Goal: Navigation & Orientation: Find specific page/section

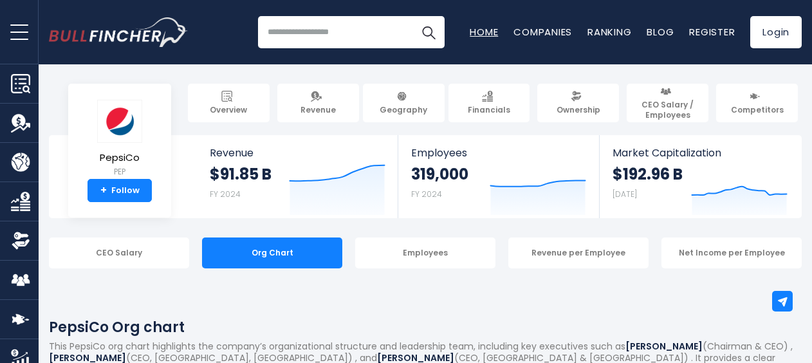
click at [490, 30] on link "Home" at bounding box center [484, 32] width 28 height 14
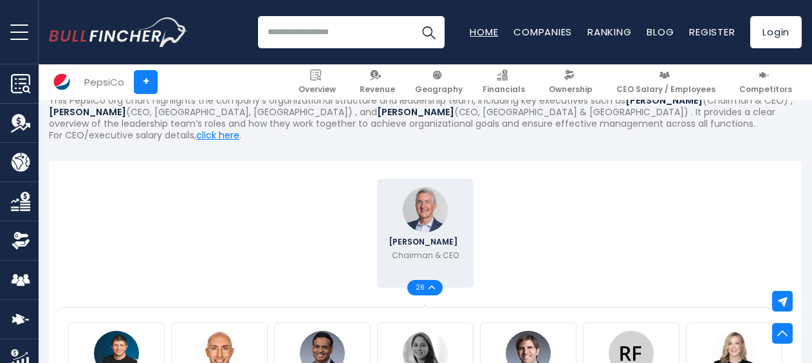
scroll to position [247, 0]
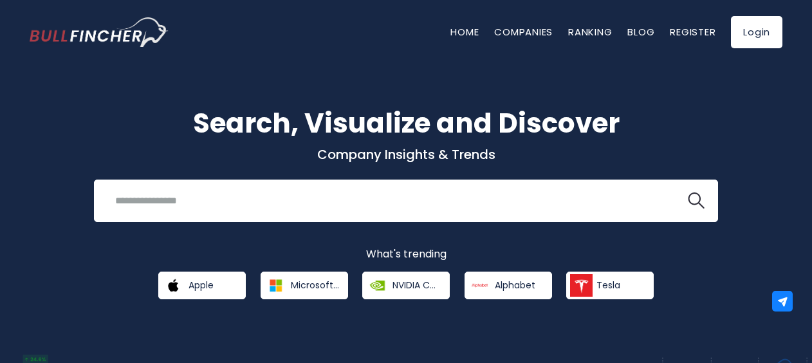
click at [516, 27] on link "Companies" at bounding box center [523, 32] width 59 height 14
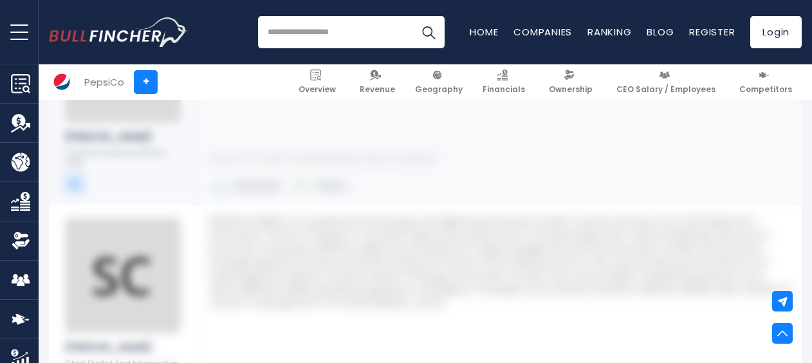
scroll to position [3041, 0]
